Goal: Navigation & Orientation: Find specific page/section

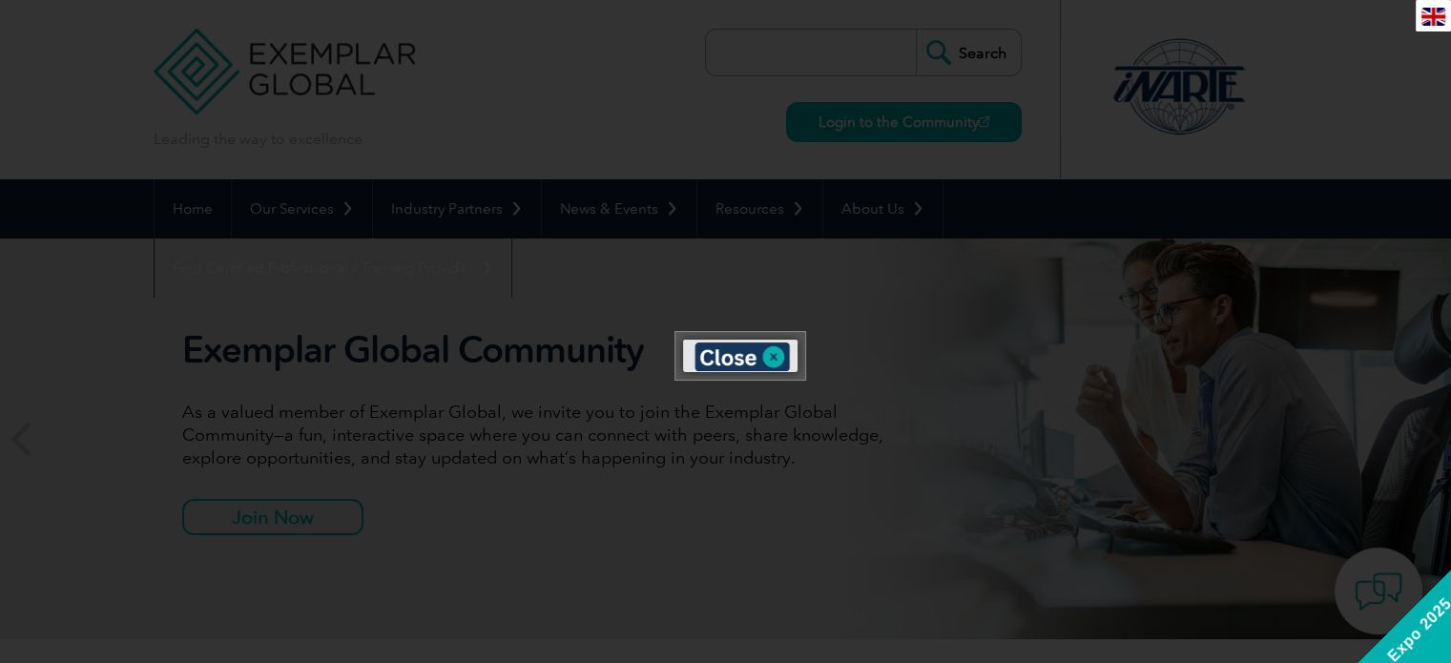
click at [496, 413] on div at bounding box center [725, 331] width 1451 height 663
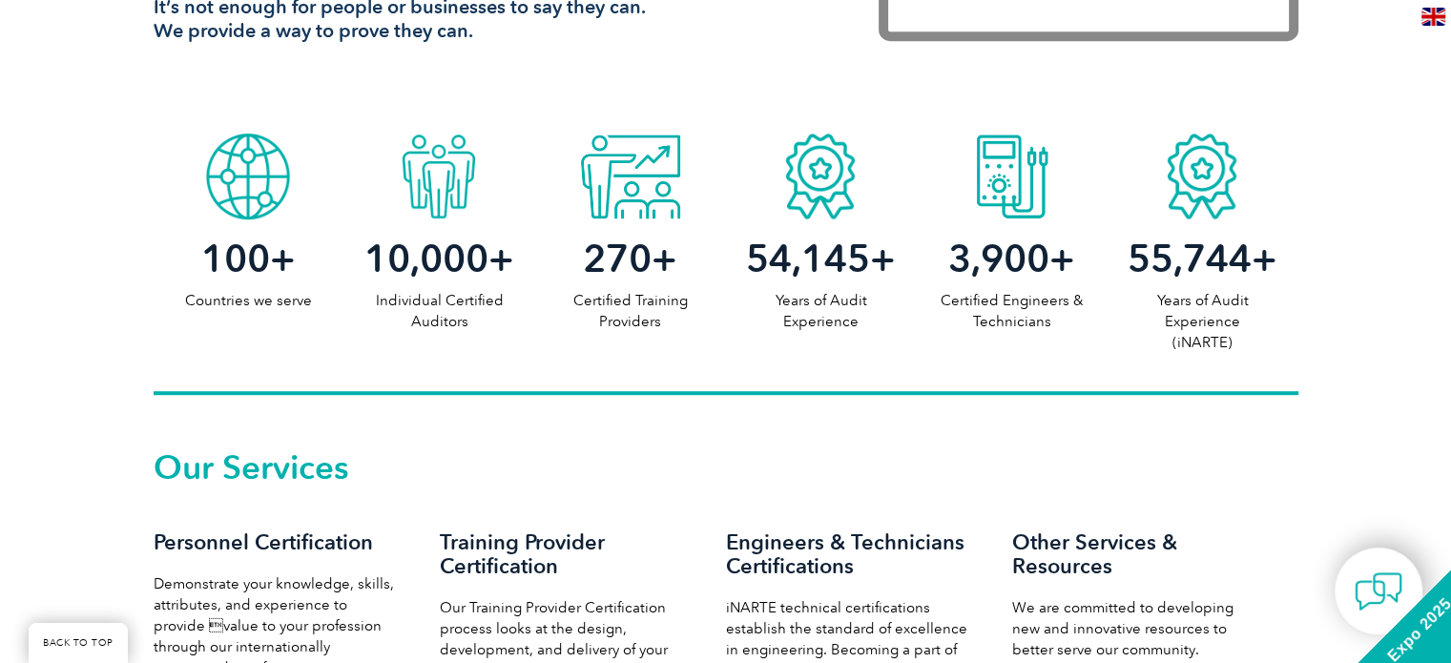
scroll to position [954, 0]
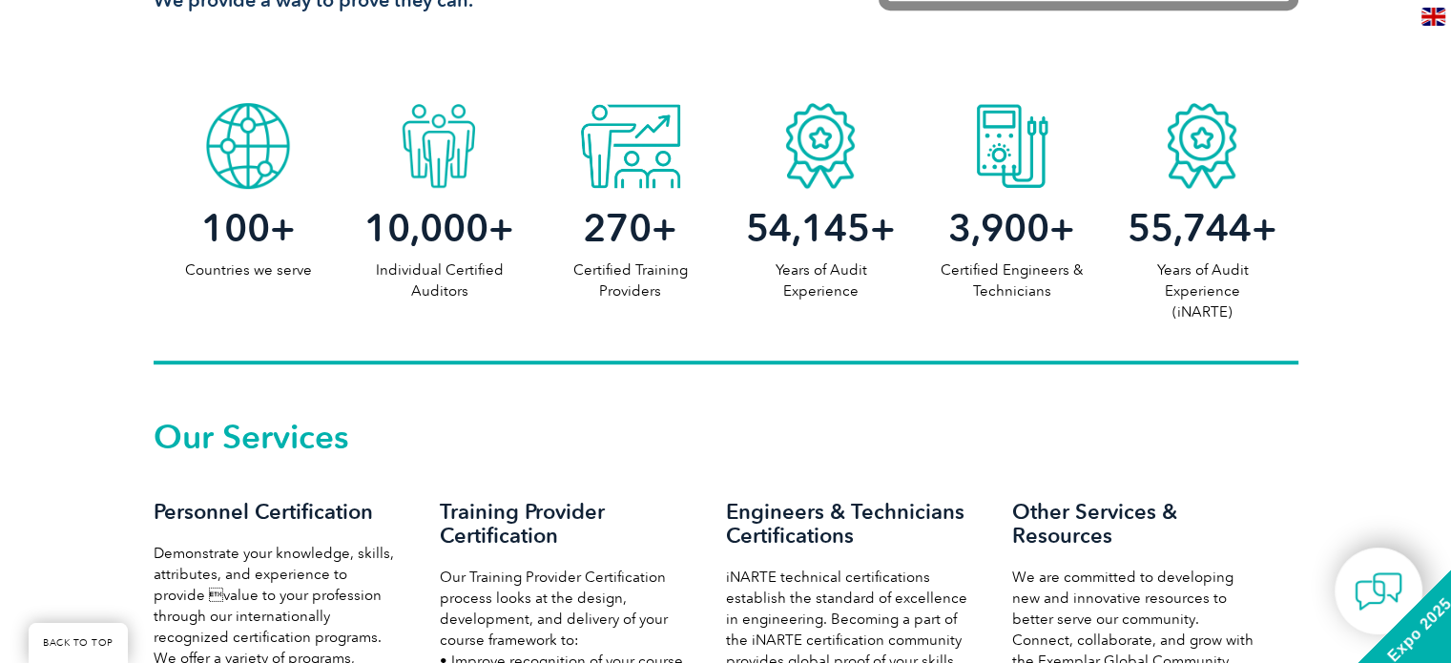
click at [630, 276] on p "Certified Training Providers" at bounding box center [629, 281] width 191 height 42
click at [641, 280] on p "Certified Training Providers" at bounding box center [629, 281] width 191 height 42
click at [619, 293] on p "Certified Training Providers" at bounding box center [629, 281] width 191 height 42
drag, startPoint x: 220, startPoint y: 269, endPoint x: 523, endPoint y: 289, distance: 303.1
click at [379, 279] on div "100 + Countries we serve 10,000 + Individual Certified Auditors 270 + Certified…" at bounding box center [726, 229] width 1145 height 271
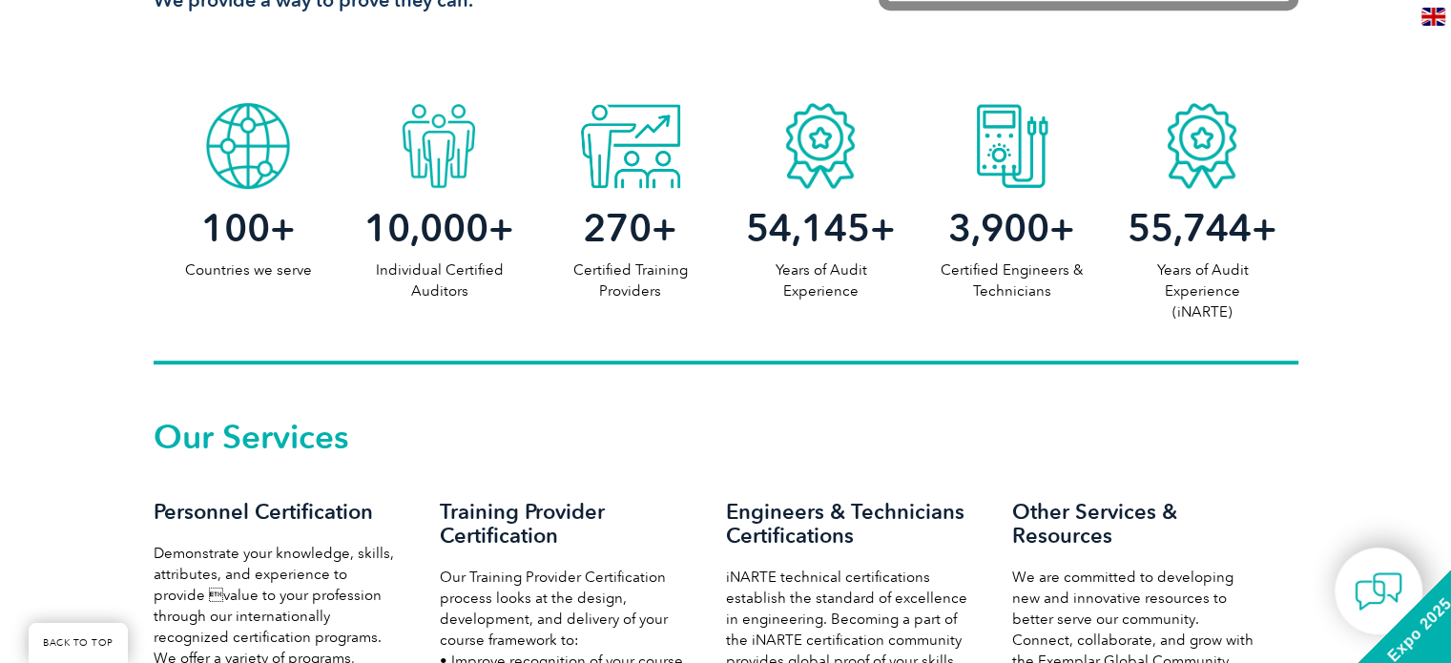
click at [531, 289] on p "Individual Certified Auditors" at bounding box center [439, 281] width 191 height 42
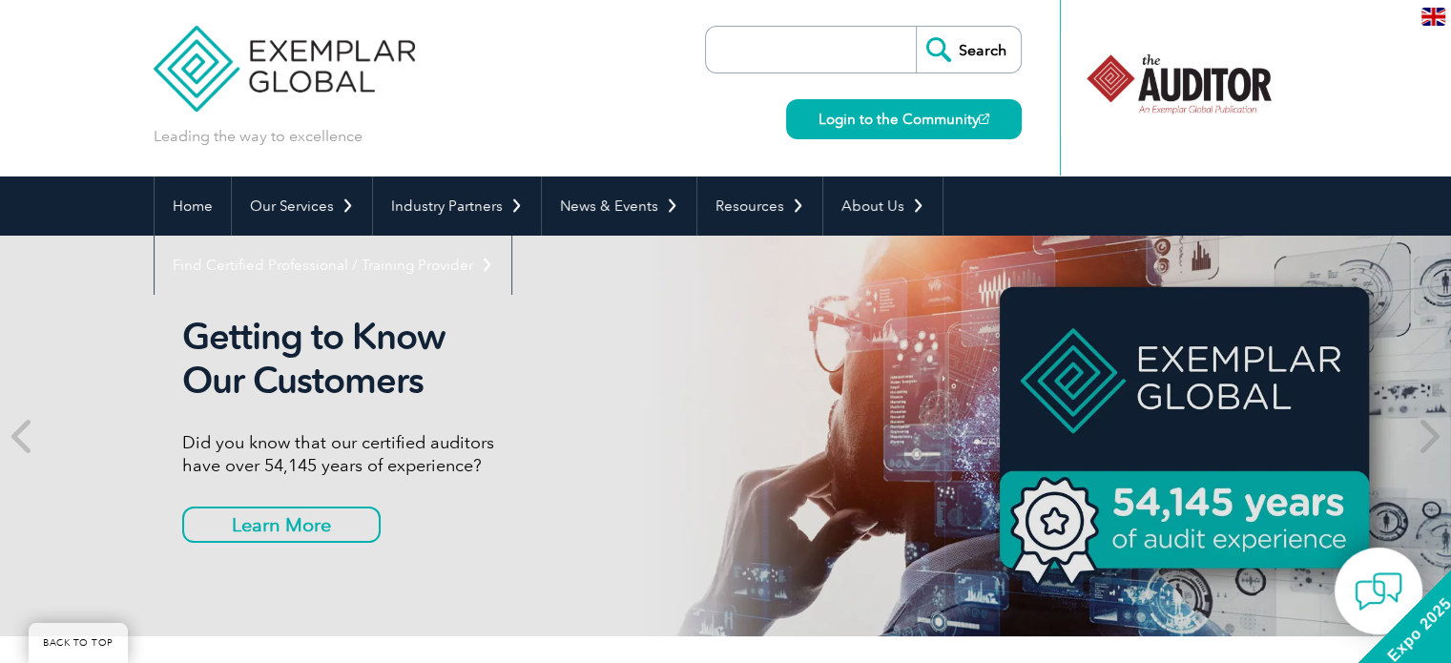
scroll to position [0, 0]
